Goal: Information Seeking & Learning: Learn about a topic

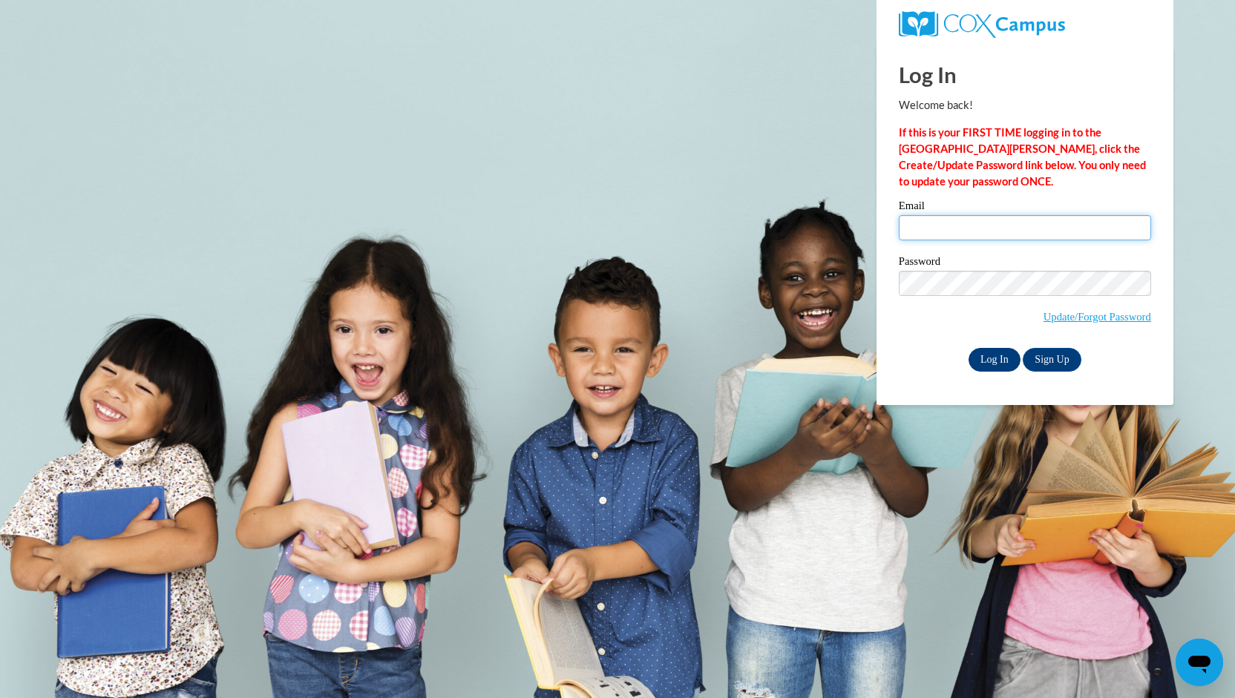
type input "[PERSON_NAME][EMAIL_ADDRESS][PERSON_NAME][DOMAIN_NAME]"
click at [996, 354] on input "Log In" at bounding box center [995, 360] width 52 height 24
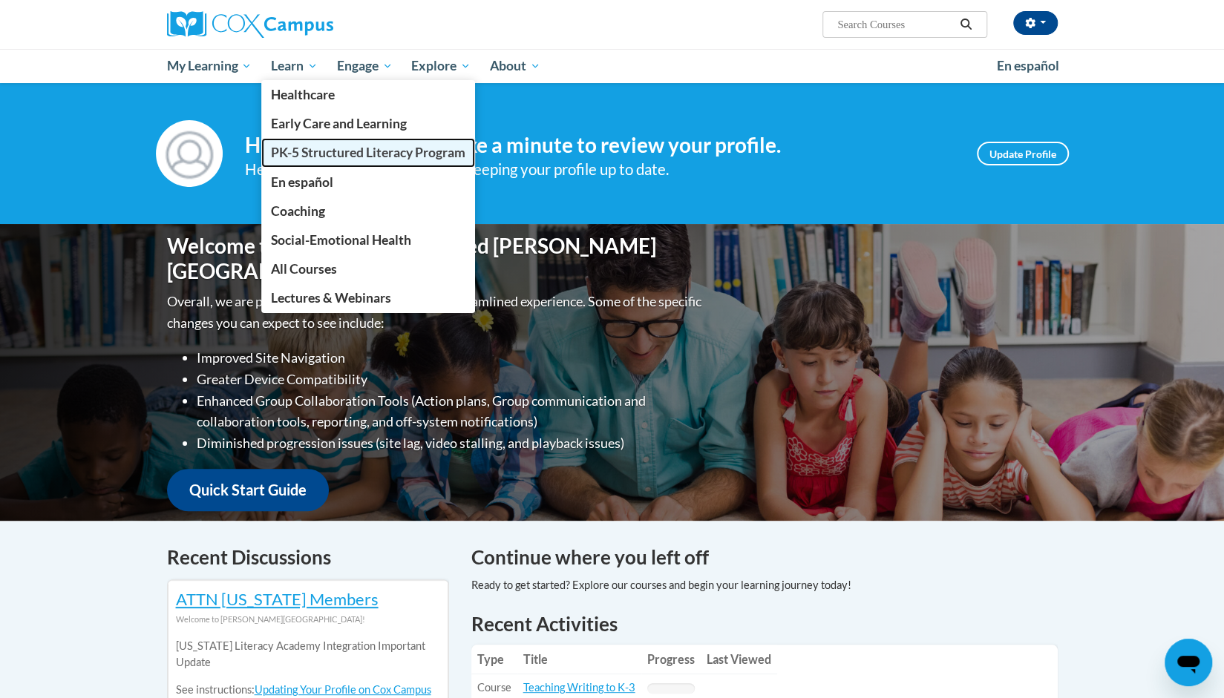
click at [354, 152] on span "PK-5 Structured Literacy Program" at bounding box center [368, 153] width 194 height 16
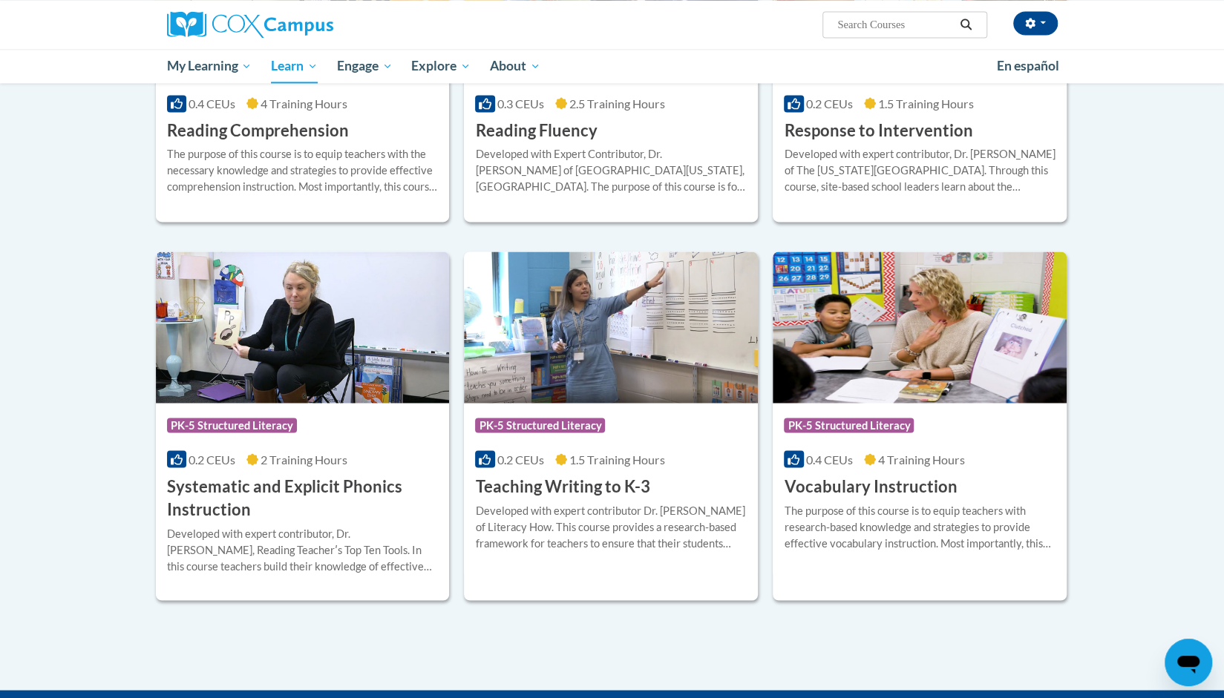
scroll to position [1608, 0]
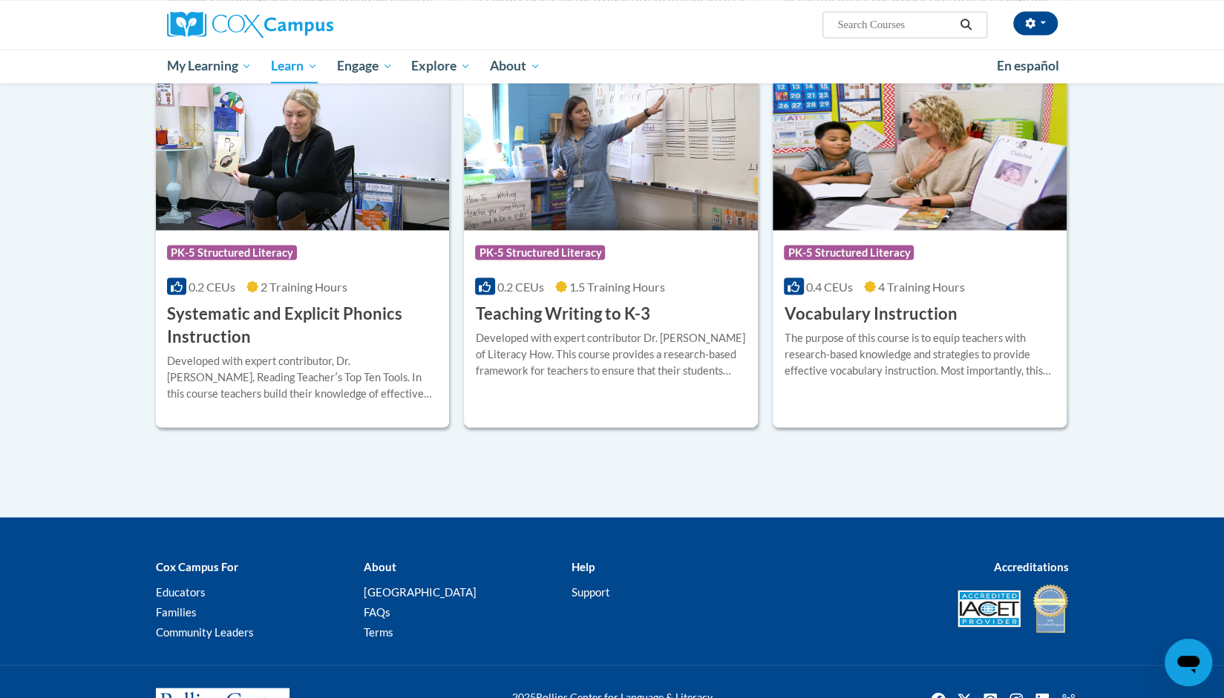
click at [528, 310] on h3 "Teaching Writing to K-3" at bounding box center [562, 313] width 174 height 23
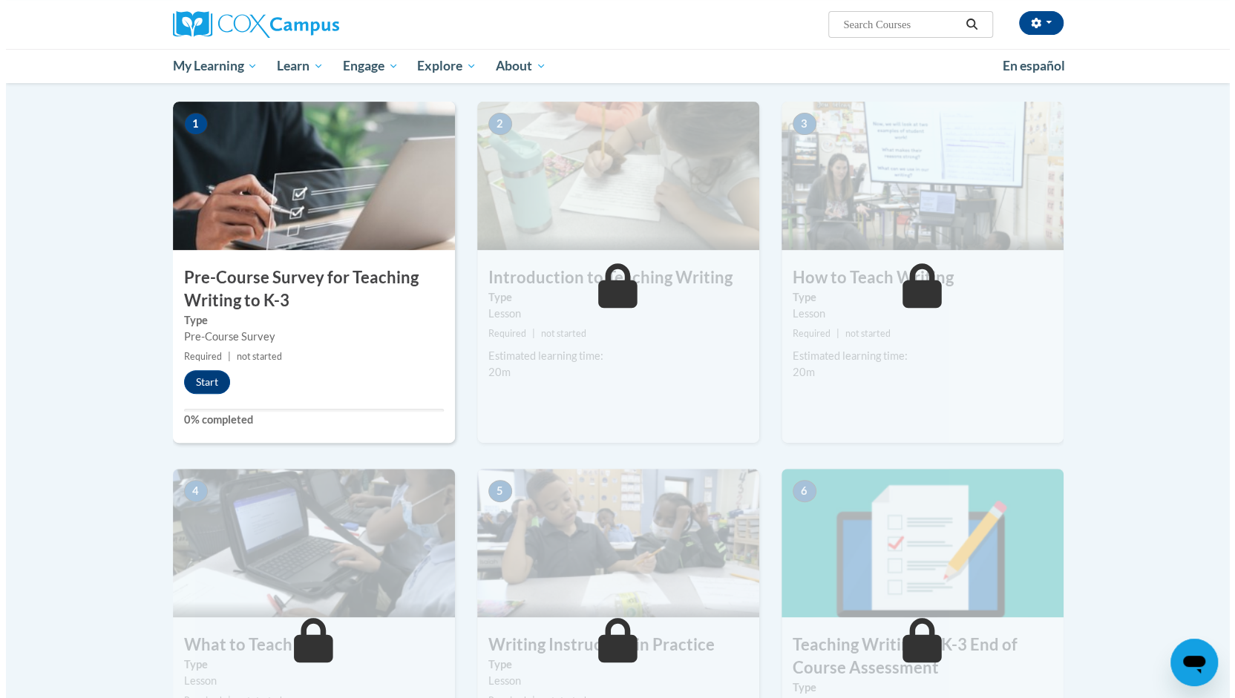
scroll to position [297, 0]
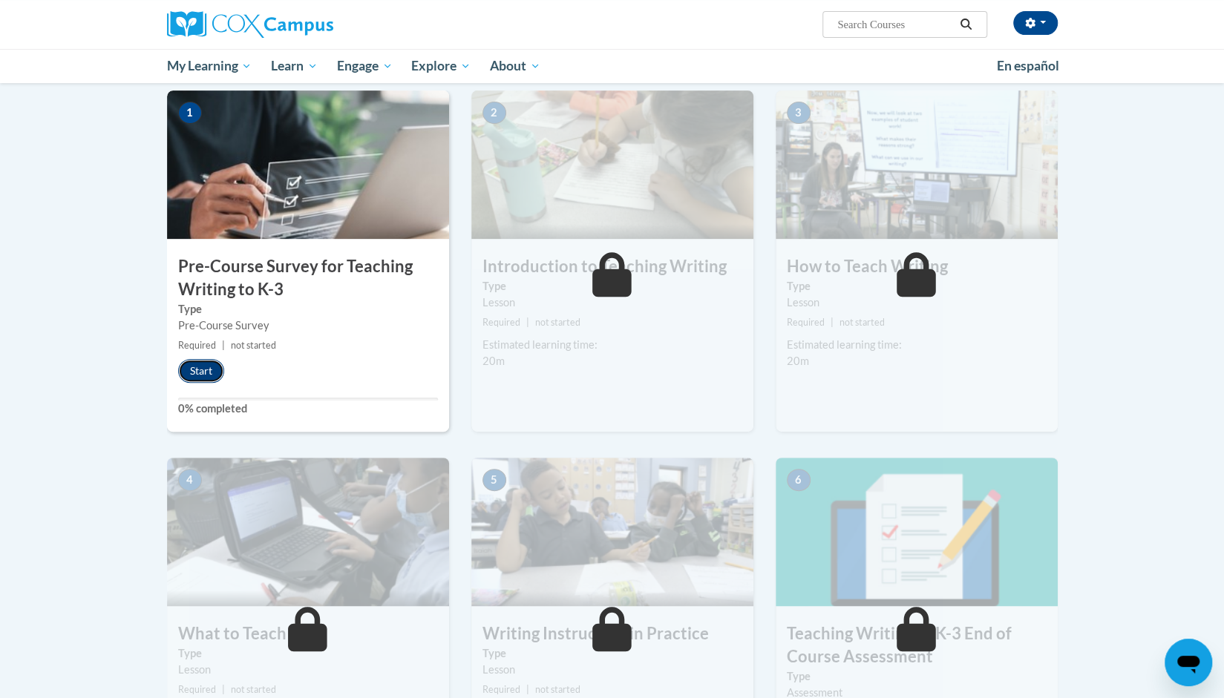
click at [205, 372] on button "Start" at bounding box center [201, 371] width 46 height 24
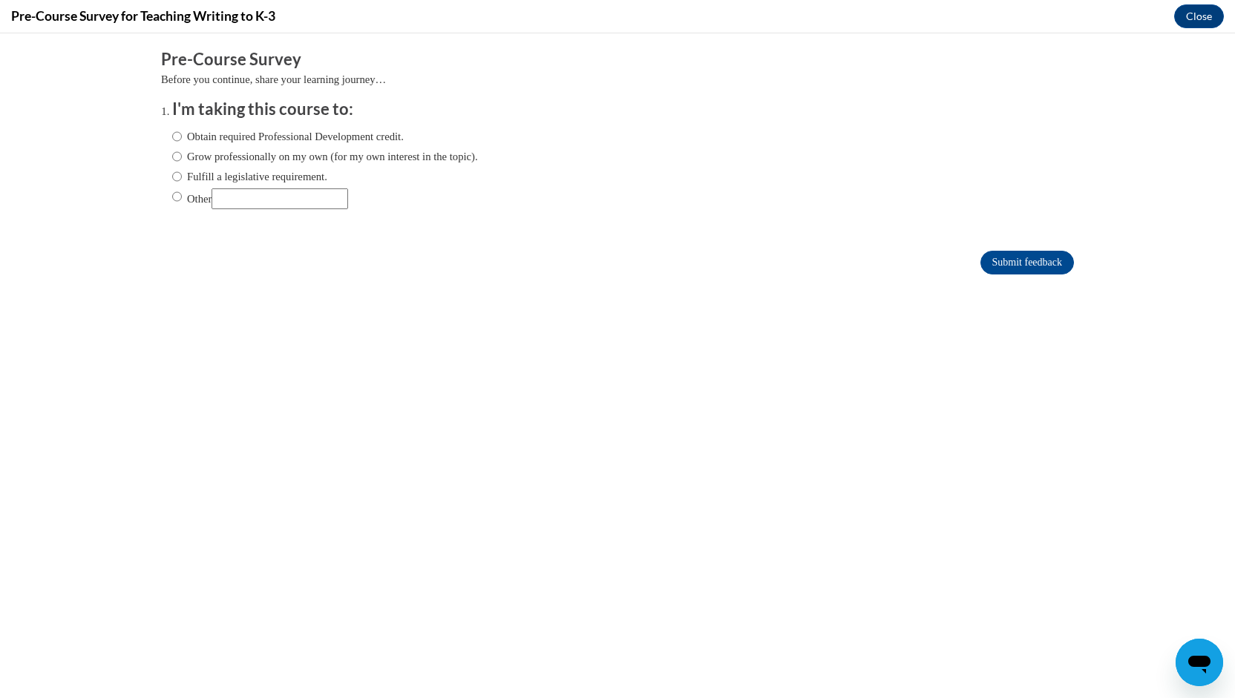
scroll to position [0, 0]
click at [252, 154] on label "Grow professionally on my own (for my own interest in the topic)." at bounding box center [325, 156] width 306 height 16
click at [182, 154] on input "Grow professionally on my own (for my own interest in the topic)." at bounding box center [177, 156] width 10 height 16
radio input "true"
click at [207, 177] on label "Fulfill a legislative requirement." at bounding box center [249, 176] width 155 height 16
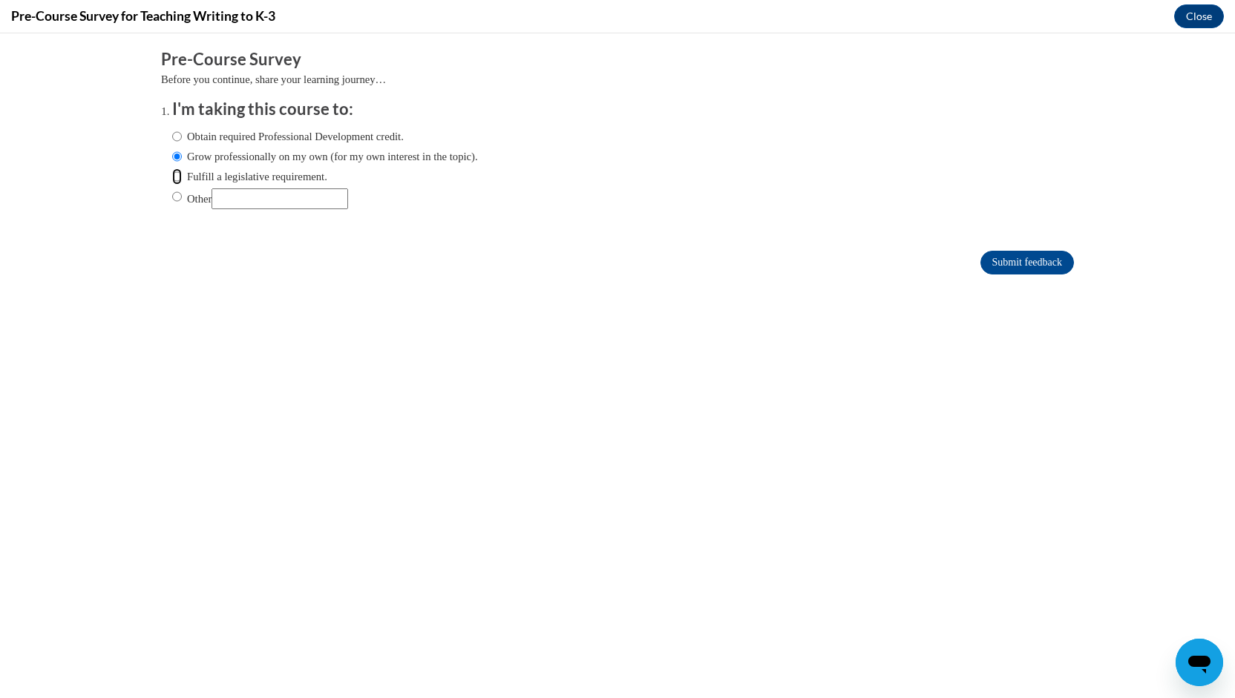
click at [182, 177] on input "Fulfill a legislative requirement." at bounding box center [177, 176] width 10 height 16
radio input "true"
click at [980, 266] on input "Submit feedback" at bounding box center [1027, 263] width 94 height 24
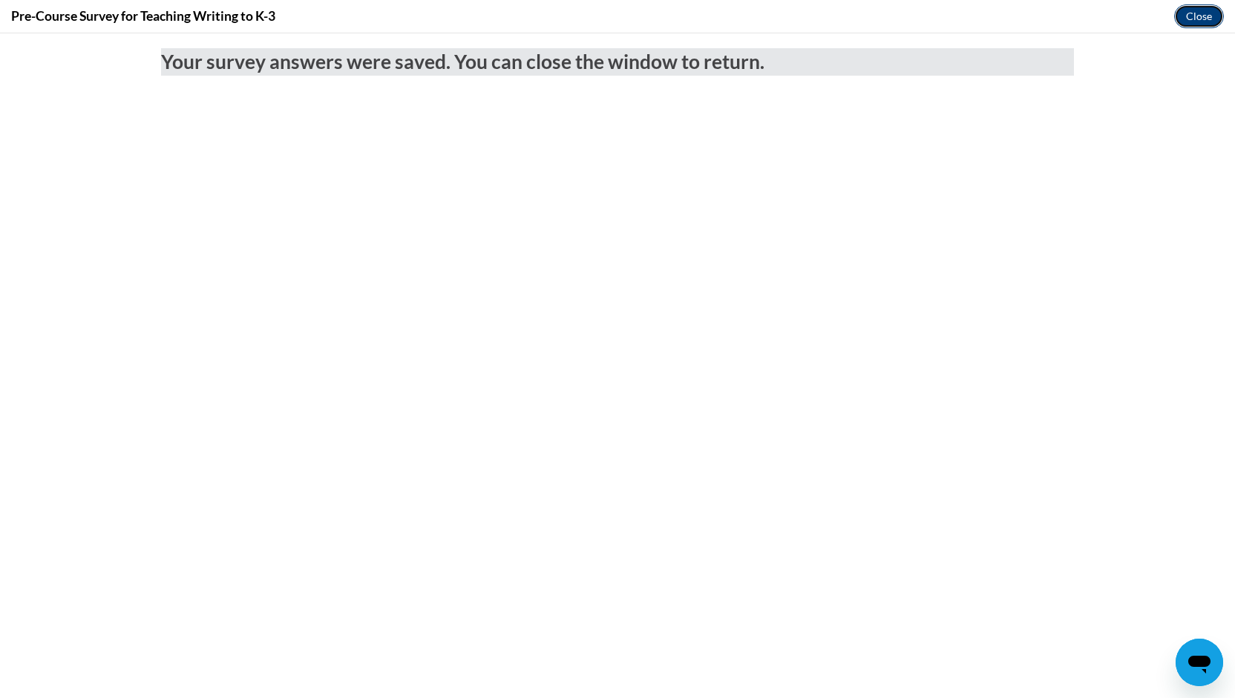
click at [1195, 19] on button "Close" at bounding box center [1199, 16] width 50 height 24
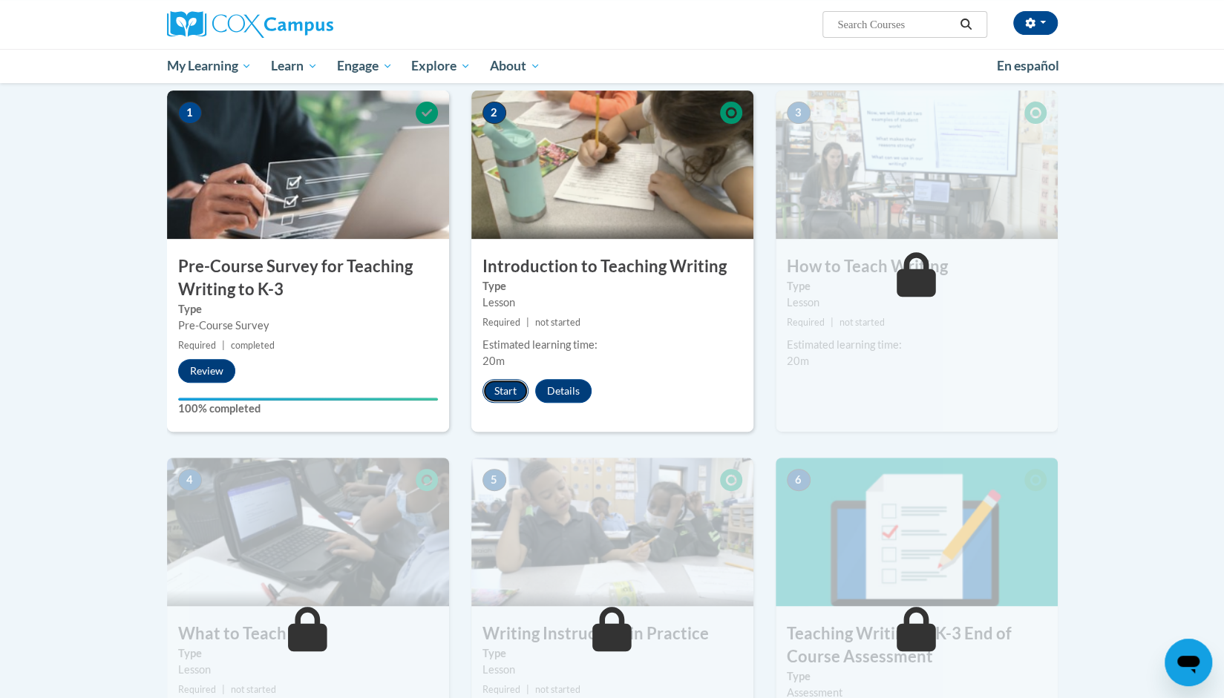
click at [502, 390] on button "Start" at bounding box center [505, 391] width 46 height 24
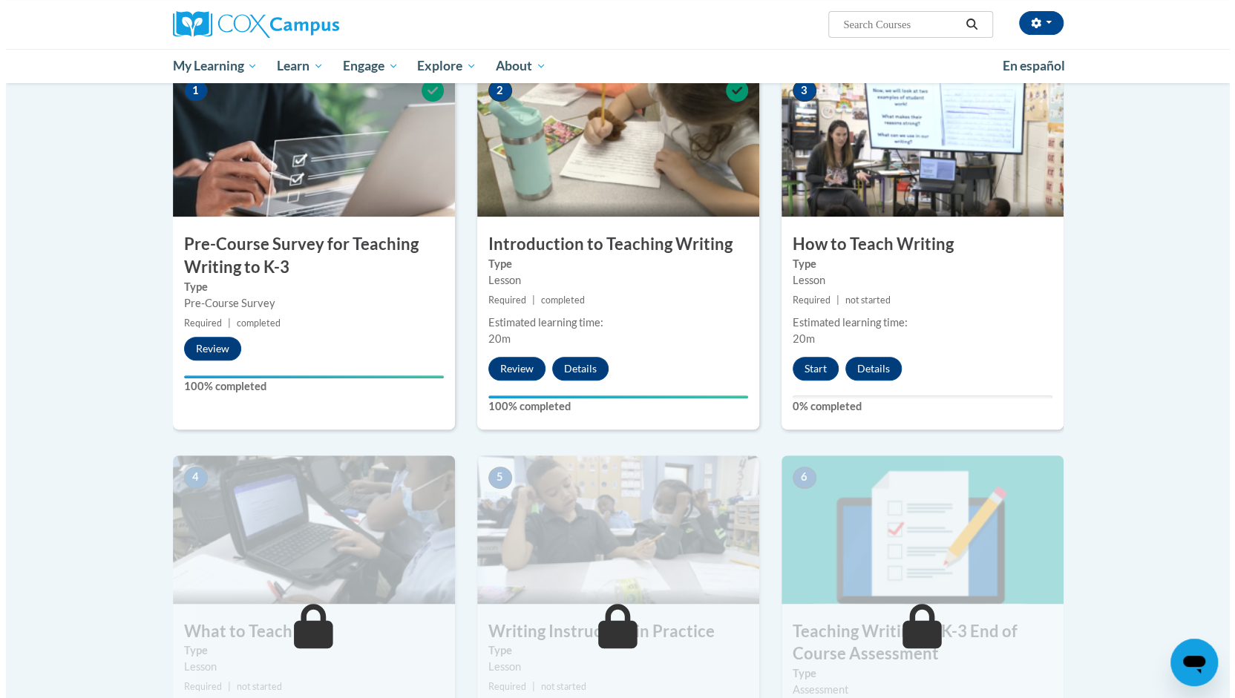
scroll to position [346, 0]
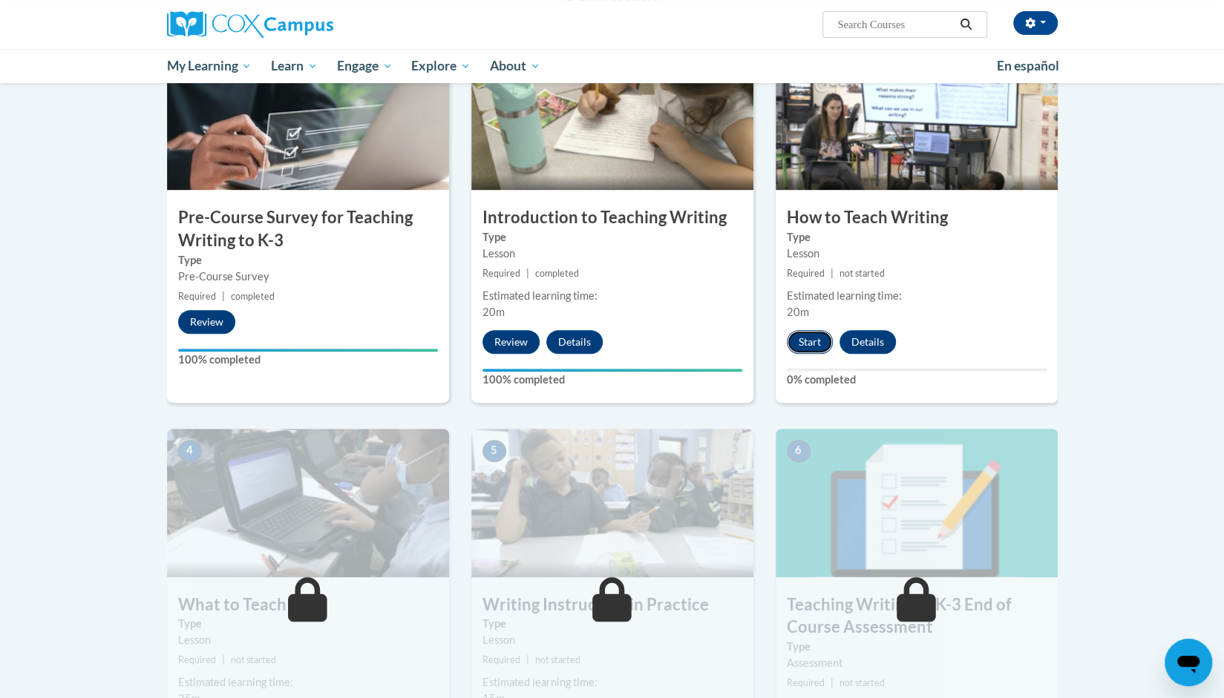
click at [807, 342] on button "Start" at bounding box center [810, 342] width 46 height 24
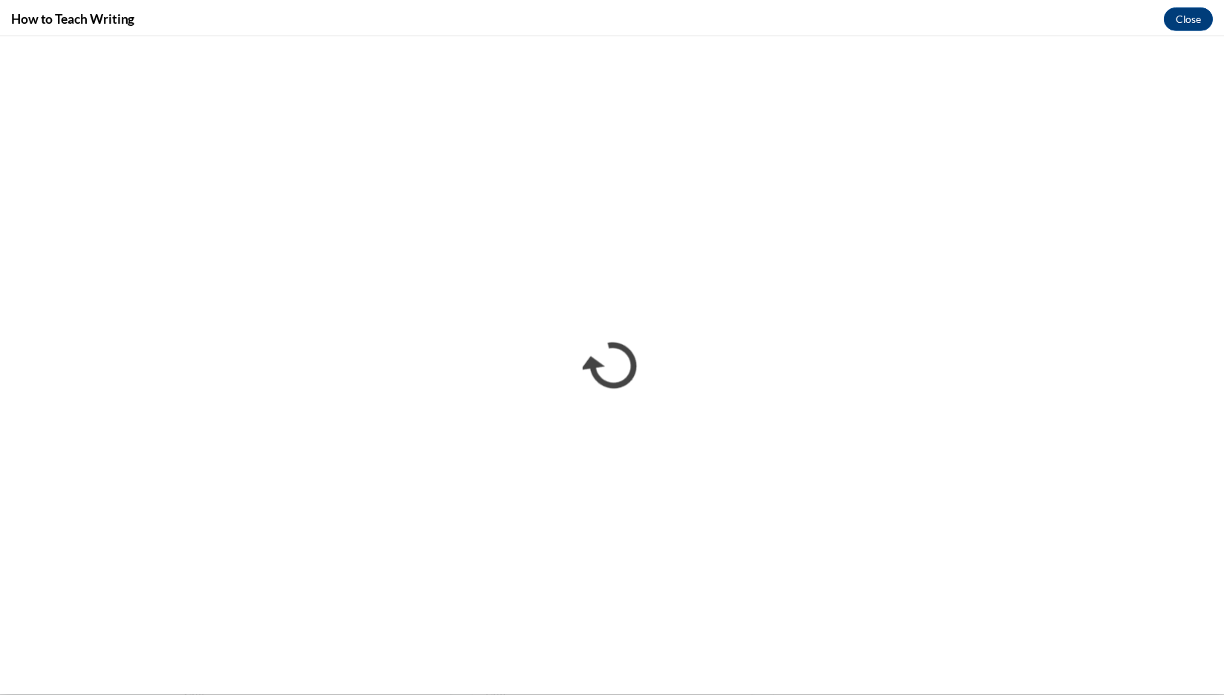
scroll to position [0, 0]
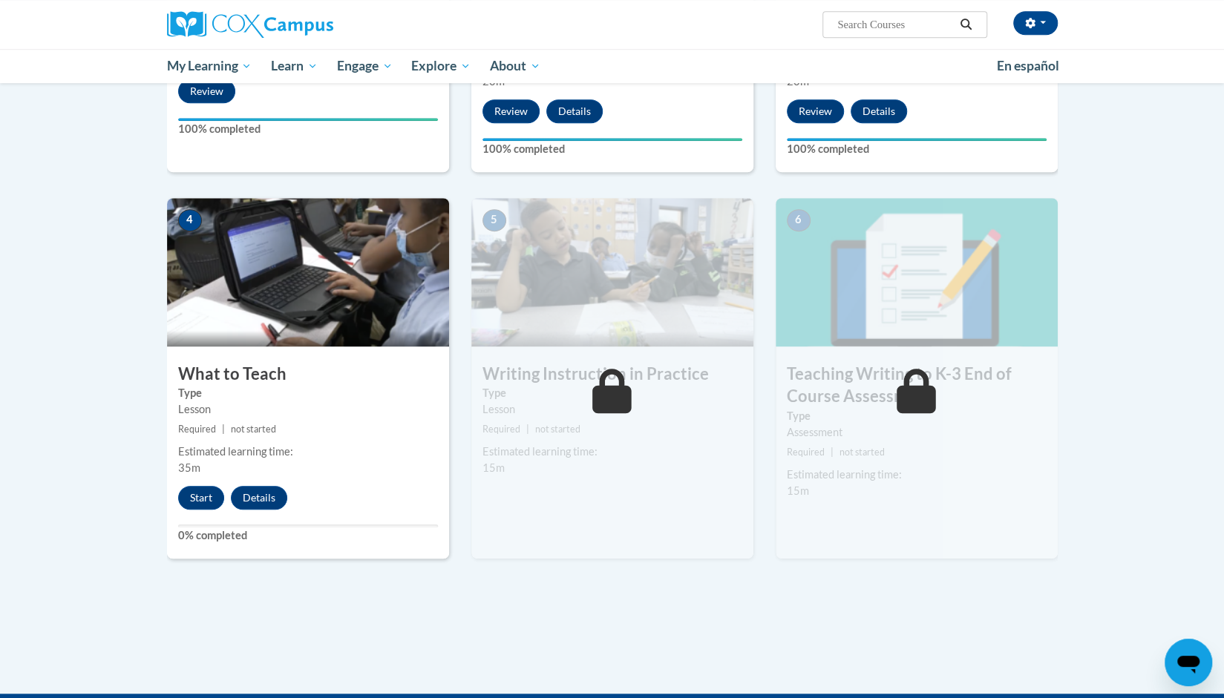
scroll to position [563, 0]
